Goal: Task Accomplishment & Management: Use online tool/utility

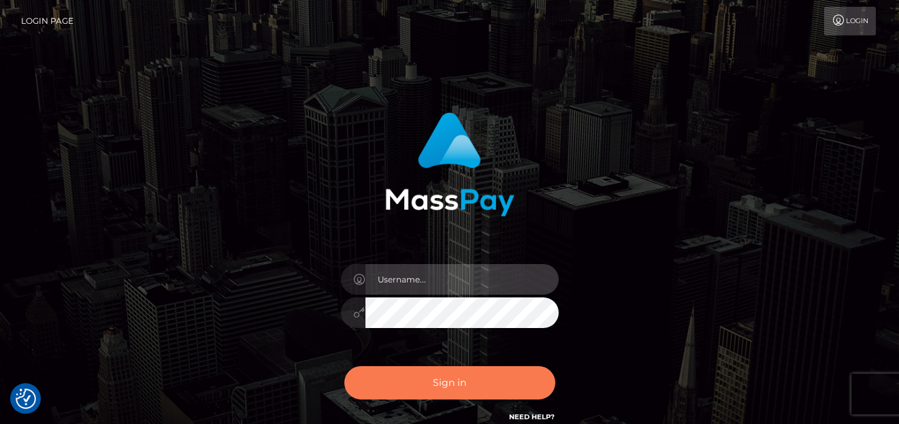
type input "denise"
click at [423, 378] on button "Sign in" at bounding box center [450, 382] width 211 height 33
type input "denise"
click at [464, 374] on button "Sign in" at bounding box center [450, 382] width 211 height 33
